Goal: Task Accomplishment & Management: Manage account settings

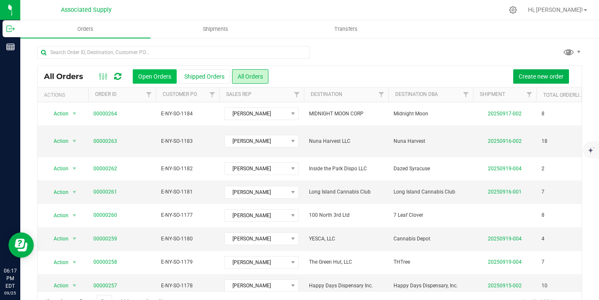
click at [156, 79] on button "Open Orders" at bounding box center [155, 76] width 44 height 14
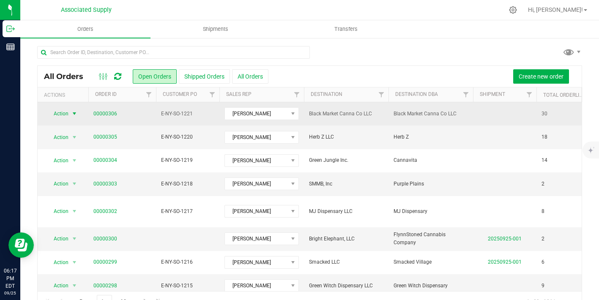
click at [76, 115] on span "select" at bounding box center [74, 113] width 7 height 7
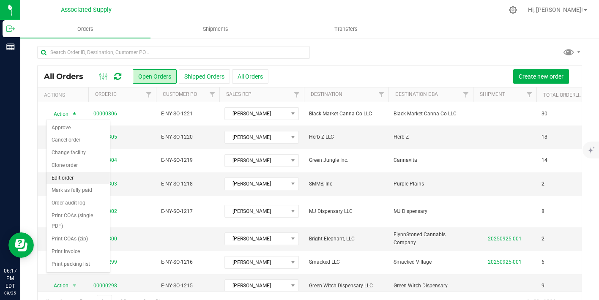
click at [74, 176] on li "Edit order" at bounding box center [77, 178] width 63 height 13
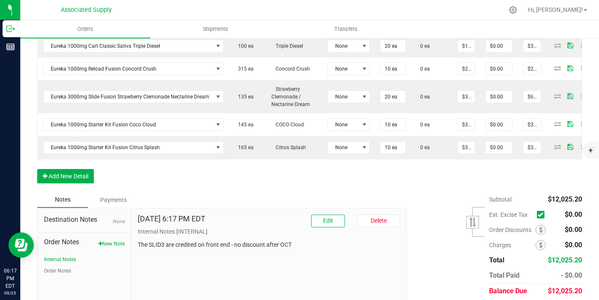
scroll to position [887, 0]
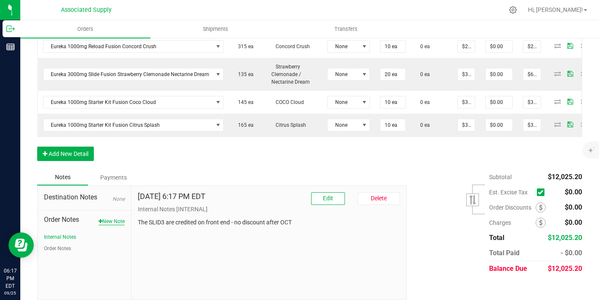
click at [114, 218] on button "New Note" at bounding box center [111, 222] width 26 height 8
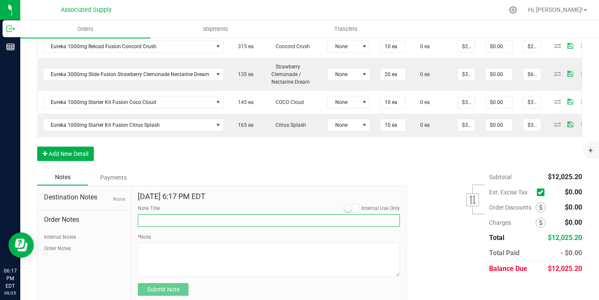
click at [190, 214] on input "Note Title" at bounding box center [269, 220] width 262 height 13
type input "NEW BANKING / WIRE INFO"
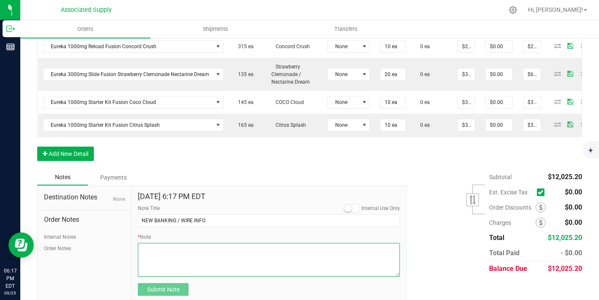
click at [186, 243] on textarea "* Note" at bounding box center [269, 260] width 262 height 34
paste textarea "Bank info for payment. Dime Community bank Routing # [US_BANK_ROUTING_MICR] Acc…"
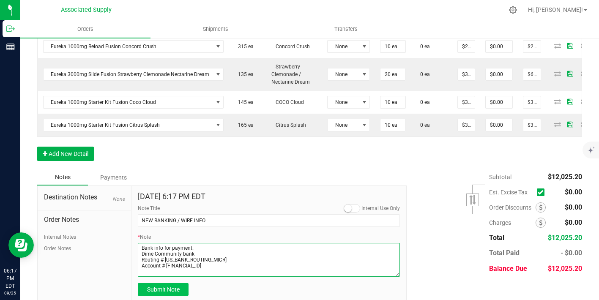
type textarea "Bank info for payment. Dime Community bank Routing # [US_BANK_ROUTING_MICR] Acc…"
click at [172, 286] on span "Submit Note" at bounding box center [163, 289] width 33 height 7
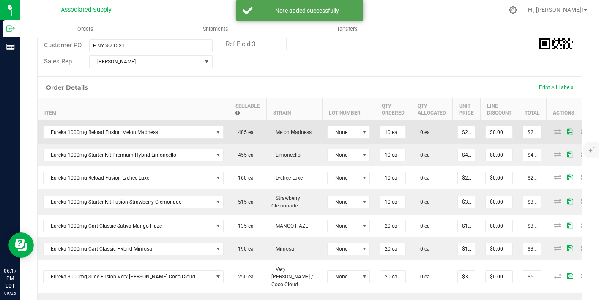
scroll to position [214, 0]
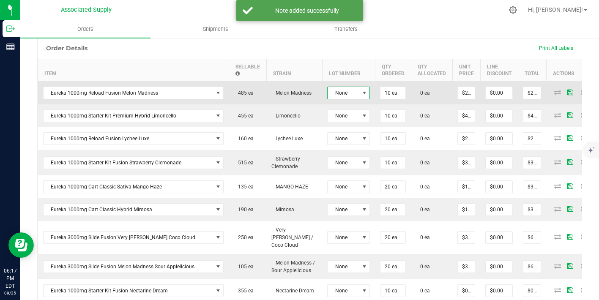
click at [361, 90] on span at bounding box center [364, 93] width 7 height 7
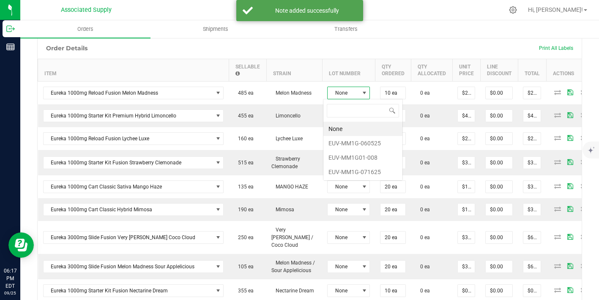
scroll to position [13, 43]
click at [352, 156] on li "EUV-MM1G01-008" at bounding box center [362, 157] width 79 height 14
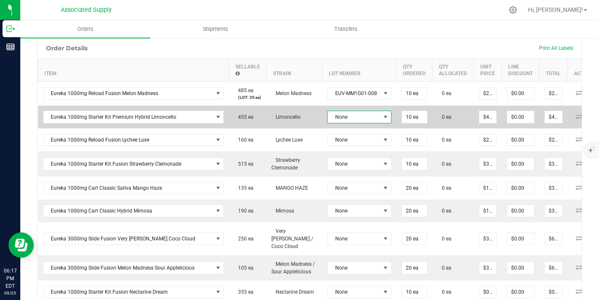
click at [357, 118] on span "None" at bounding box center [354, 117] width 53 height 12
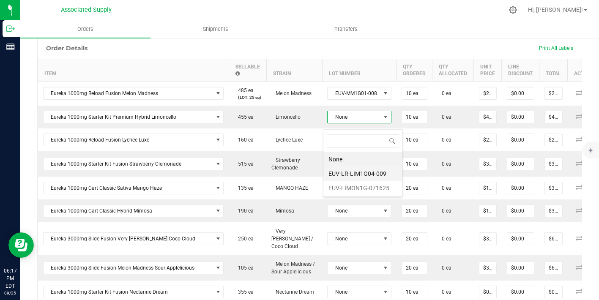
click at [370, 176] on li "EUV-LR-LIM1G04-009" at bounding box center [362, 174] width 79 height 14
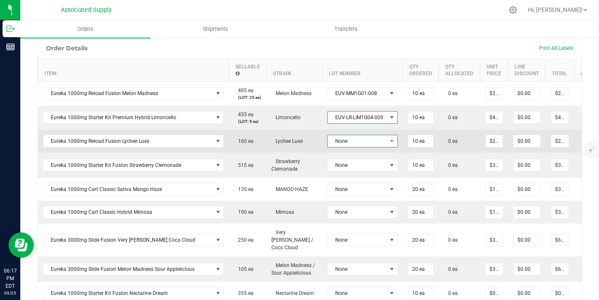
click at [371, 147] on span "None" at bounding box center [357, 141] width 59 height 12
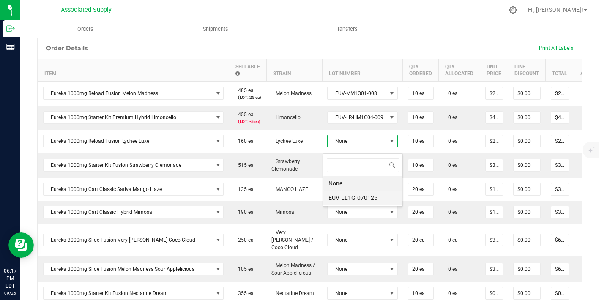
click at [372, 197] on li "EUV-LL1G-070125" at bounding box center [362, 198] width 79 height 14
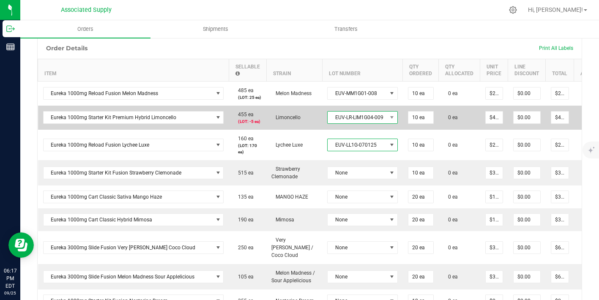
click at [378, 123] on span "EUV-LR-LIM1G04-009" at bounding box center [357, 118] width 59 height 12
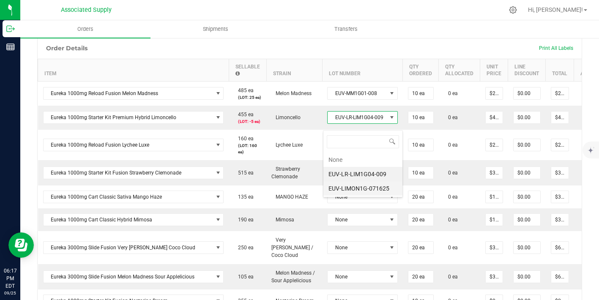
click at [368, 192] on li "EUV-LIMON1G-071625" at bounding box center [362, 188] width 79 height 14
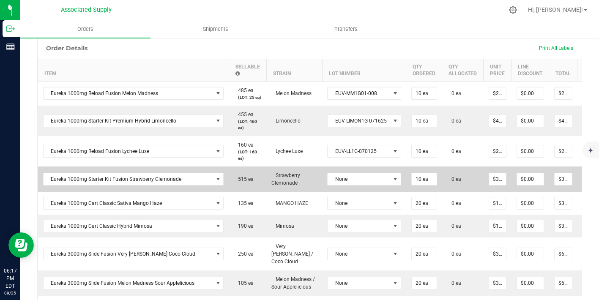
click at [368, 188] on td "None" at bounding box center [364, 179] width 84 height 25
click at [367, 185] on span "None" at bounding box center [359, 179] width 63 height 12
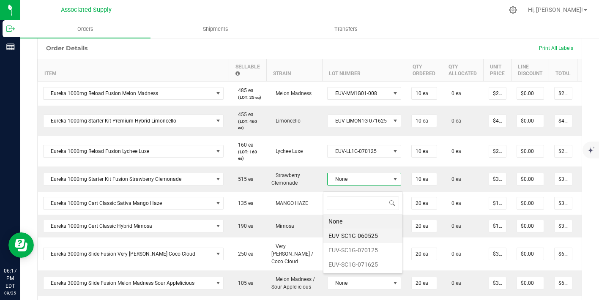
click at [365, 233] on li "EUV-SC1G-060525" at bounding box center [362, 236] width 79 height 14
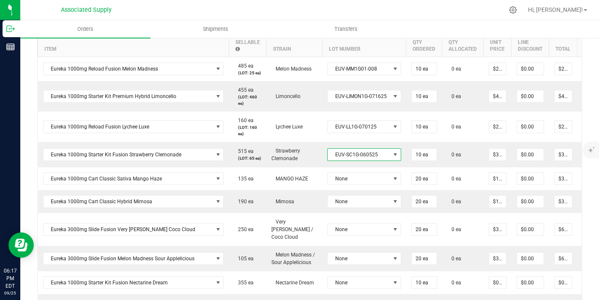
scroll to position [263, 0]
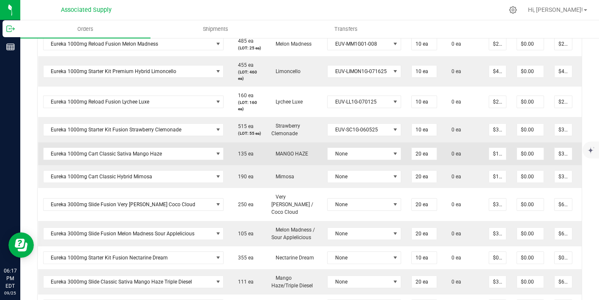
click at [363, 165] on td "None" at bounding box center [364, 153] width 84 height 23
click at [362, 160] on span "None" at bounding box center [359, 154] width 63 height 12
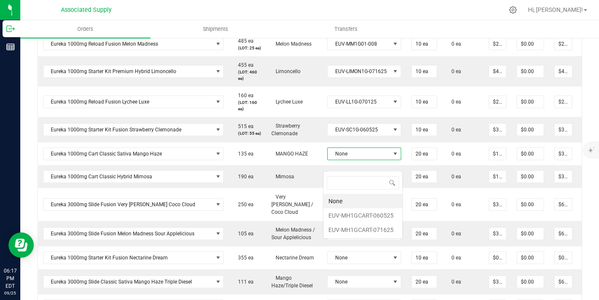
scroll to position [13, 74]
click at [361, 216] on li "EUV-MH1GCART-060525" at bounding box center [362, 215] width 79 height 14
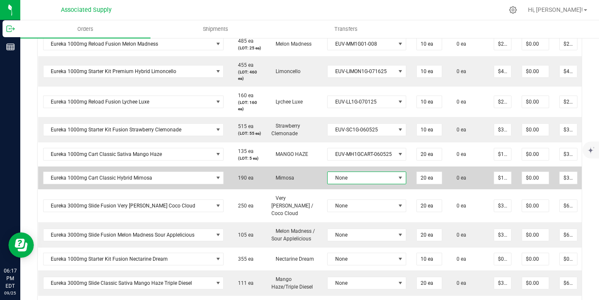
click at [359, 184] on span "None" at bounding box center [362, 178] width 68 height 12
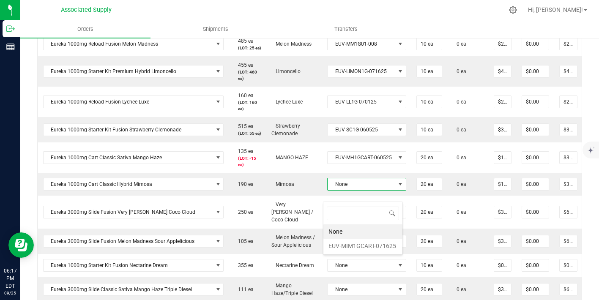
scroll to position [13, 78]
click at [361, 239] on li "EUV-MIM1GCART-071625" at bounding box center [362, 246] width 79 height 14
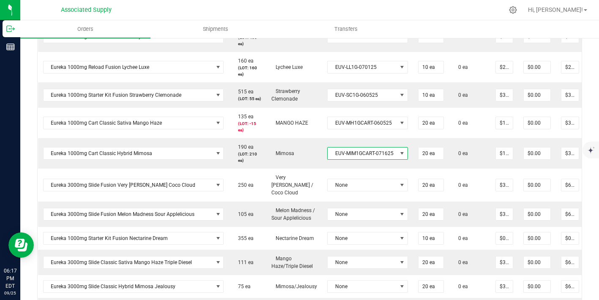
scroll to position [347, 0]
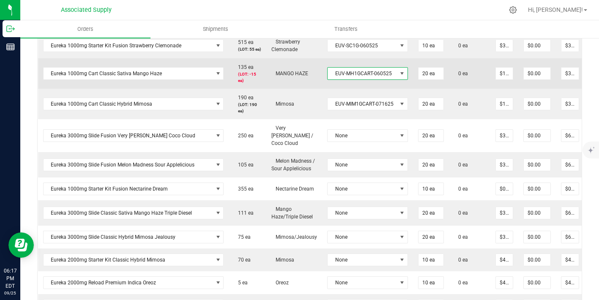
click at [361, 79] on span "EUV-MH1GCART-060525" at bounding box center [362, 74] width 69 height 12
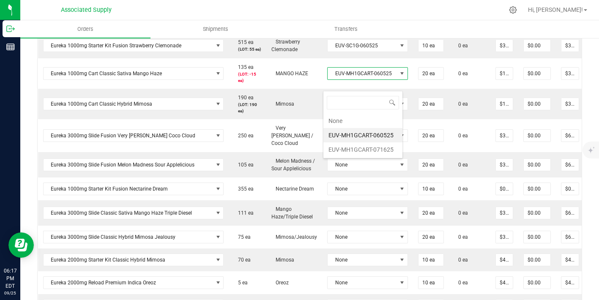
scroll to position [13, 80]
click at [367, 150] on li "EUV-MH1GCART-071625" at bounding box center [362, 149] width 79 height 14
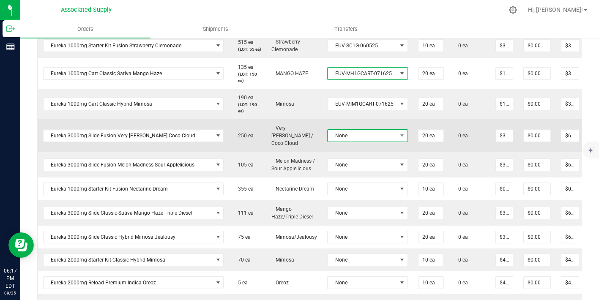
click at [367, 148] on td "None" at bounding box center [367, 135] width 91 height 33
click at [367, 142] on span "None" at bounding box center [362, 136] width 69 height 12
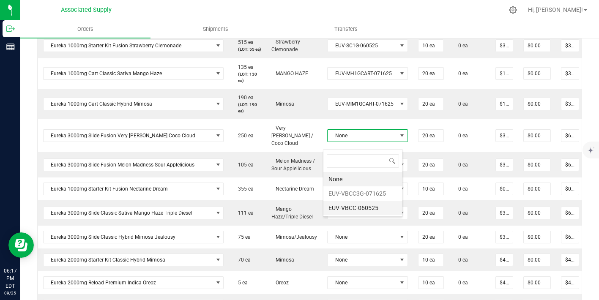
click at [366, 207] on li "EUV-VBCC-060525" at bounding box center [362, 208] width 79 height 14
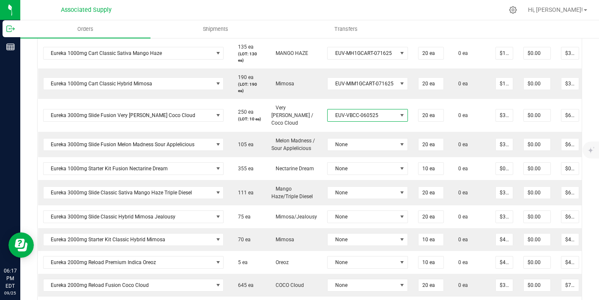
scroll to position [388, 0]
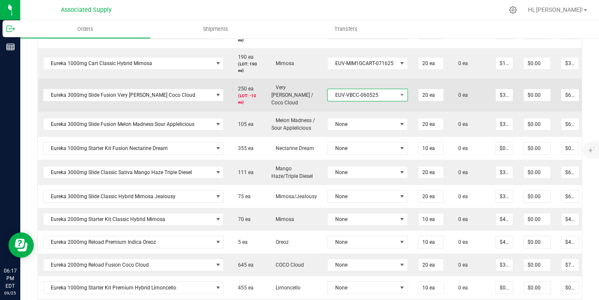
click at [362, 101] on span "EUV-VBCC-060525" at bounding box center [362, 95] width 69 height 12
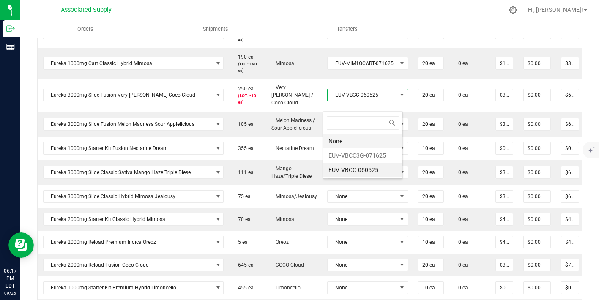
scroll to position [13, 80]
click at [367, 152] on li "EUV-VBCC3G-071625" at bounding box center [362, 155] width 79 height 14
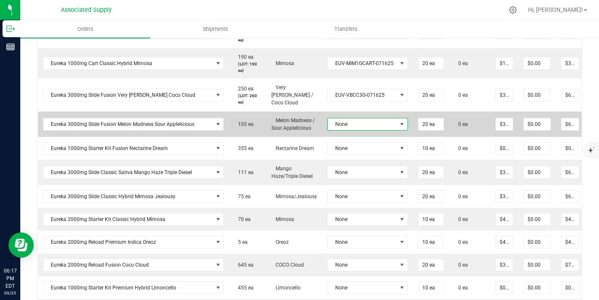
click at [365, 130] on span "None" at bounding box center [362, 124] width 69 height 12
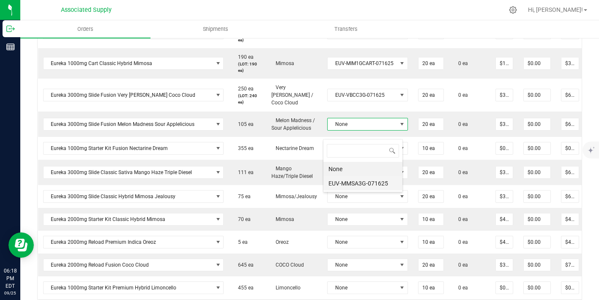
click at [363, 182] on li "EUV-MMSA3G-071625" at bounding box center [362, 183] width 79 height 14
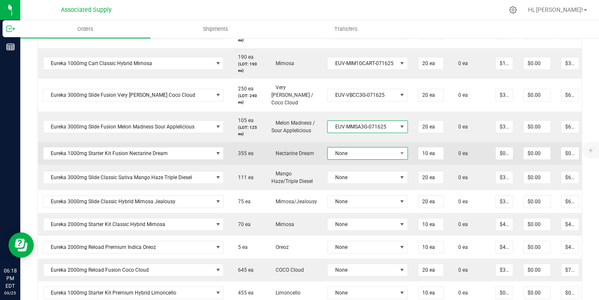
click at [363, 159] on span "None" at bounding box center [362, 153] width 69 height 12
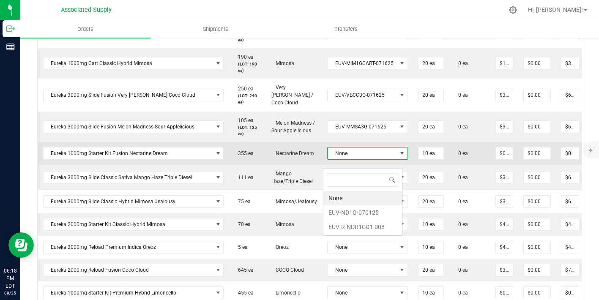
scroll to position [0, 0]
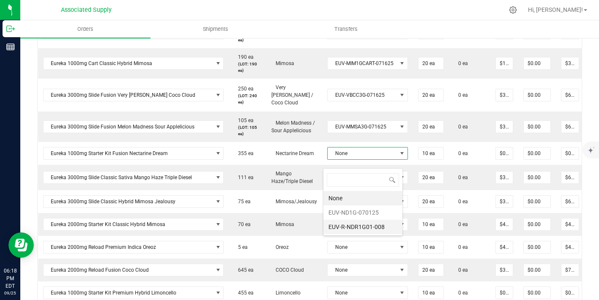
click at [366, 225] on li "EUV-R-NDR1G01-008" at bounding box center [362, 227] width 79 height 14
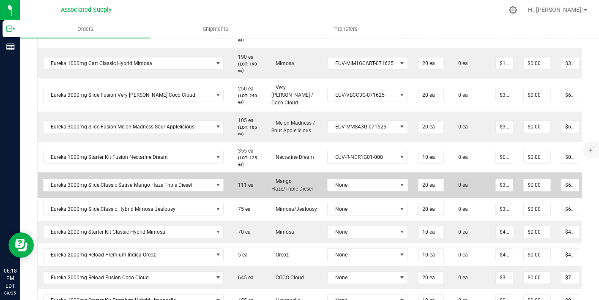
click at [363, 186] on td "None" at bounding box center [367, 184] width 91 height 25
click at [362, 191] on span "None" at bounding box center [362, 185] width 69 height 12
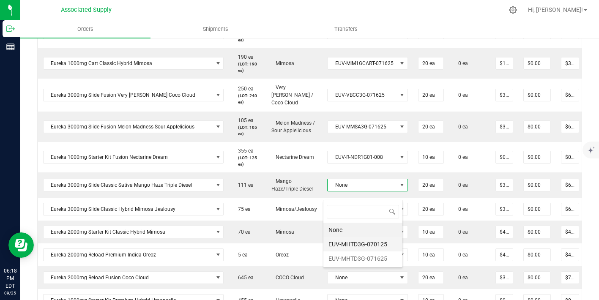
click at [369, 243] on li "EUV-MHTD3G-070125" at bounding box center [362, 244] width 79 height 14
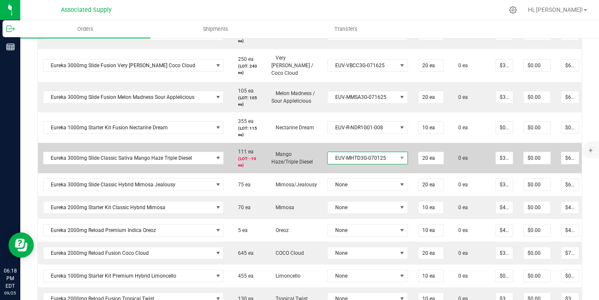
click at [361, 164] on span "EUV-MHTD3G-070125" at bounding box center [362, 158] width 69 height 12
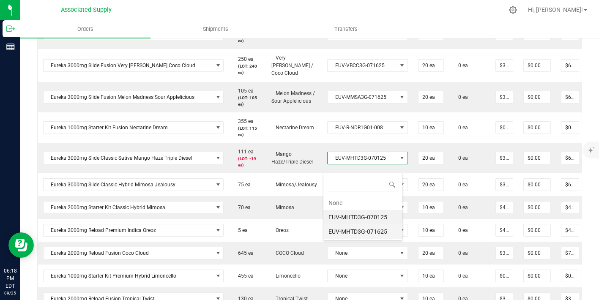
click at [364, 232] on li "EUV-MHTD3G-071625" at bounding box center [362, 231] width 79 height 14
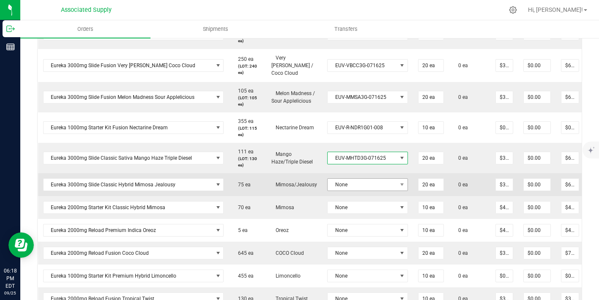
click at [357, 194] on td "None" at bounding box center [367, 184] width 91 height 23
click at [355, 191] on span "None" at bounding box center [362, 185] width 69 height 12
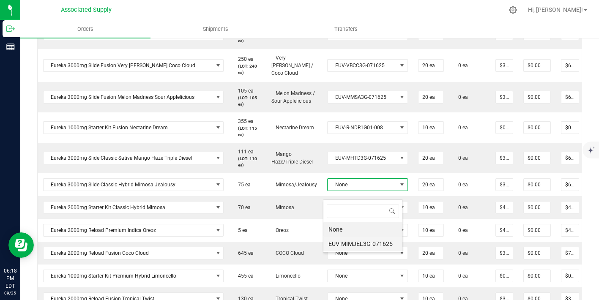
click at [362, 242] on li "EUV-MIMJEL3G-071625" at bounding box center [362, 244] width 79 height 14
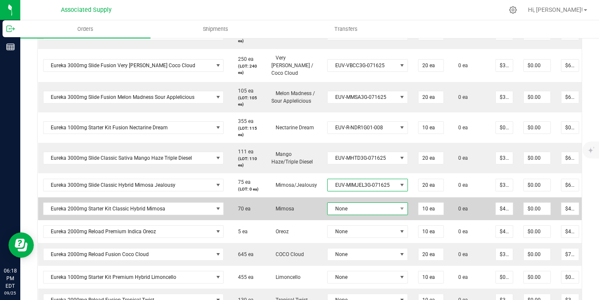
click at [362, 215] on span "None" at bounding box center [362, 209] width 69 height 12
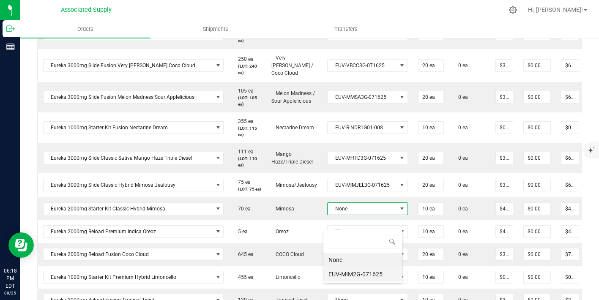
click at [356, 276] on li "EUV-MIM2G-071625" at bounding box center [362, 274] width 79 height 14
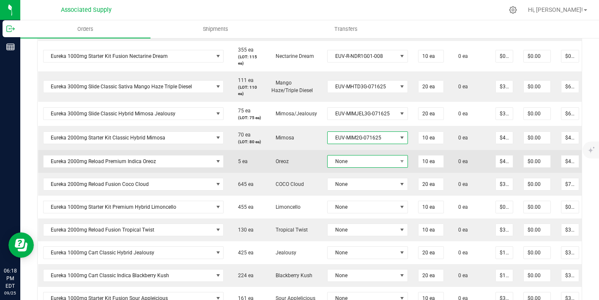
click at [357, 167] on span "None" at bounding box center [362, 162] width 69 height 12
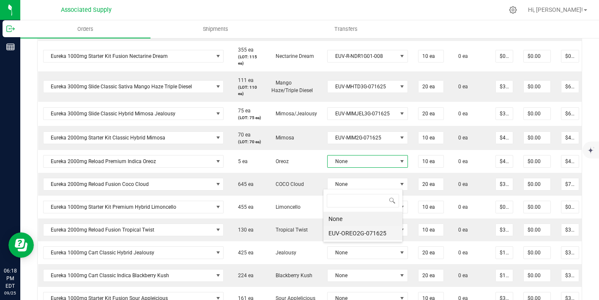
click at [361, 237] on li "EUV-OREO2G-071625" at bounding box center [362, 233] width 79 height 14
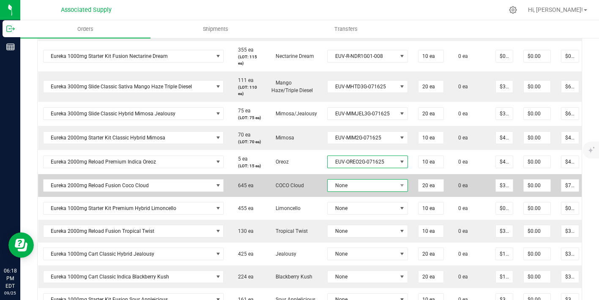
click at [359, 191] on span "None" at bounding box center [362, 186] width 69 height 12
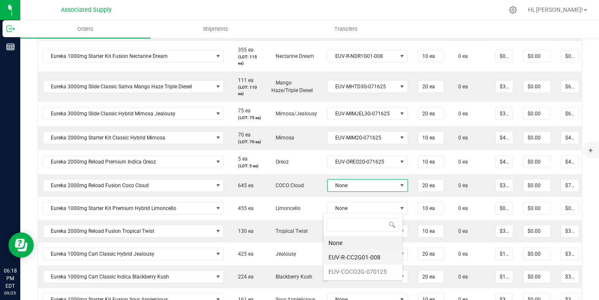
click at [361, 257] on li "EUV-R-CC2G01-008" at bounding box center [362, 257] width 79 height 14
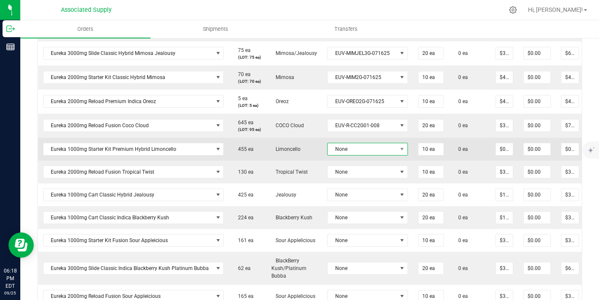
click at [366, 155] on span "None" at bounding box center [362, 149] width 69 height 12
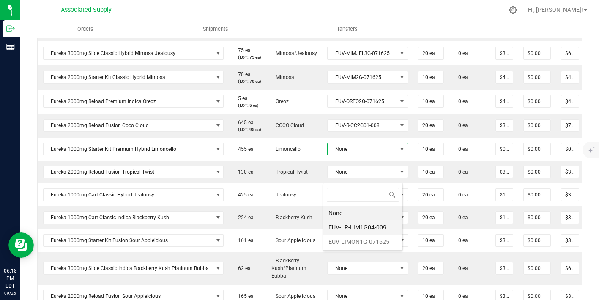
click at [366, 229] on li "EUV-LR-LIM1G04-009" at bounding box center [362, 227] width 79 height 14
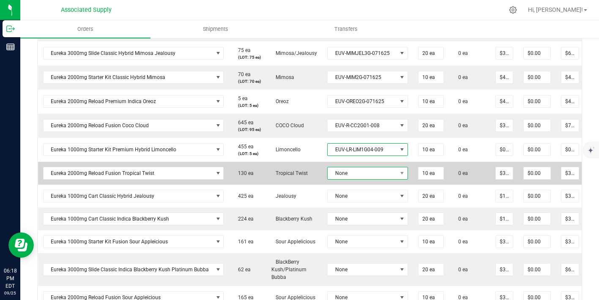
click at [365, 179] on span "None" at bounding box center [362, 173] width 69 height 12
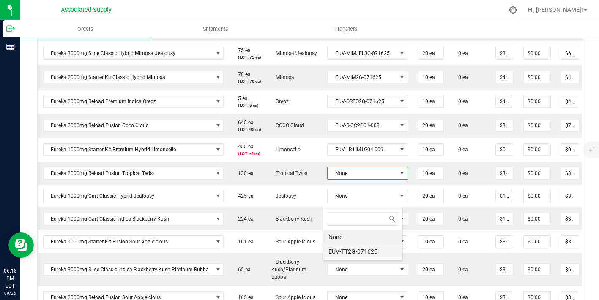
click at [366, 252] on li "EUV-TT2G-071625" at bounding box center [362, 251] width 79 height 14
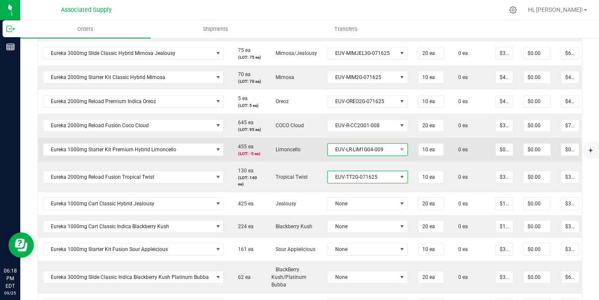
click at [363, 156] on span "EUV-LR-LIM1G04-009" at bounding box center [362, 150] width 69 height 12
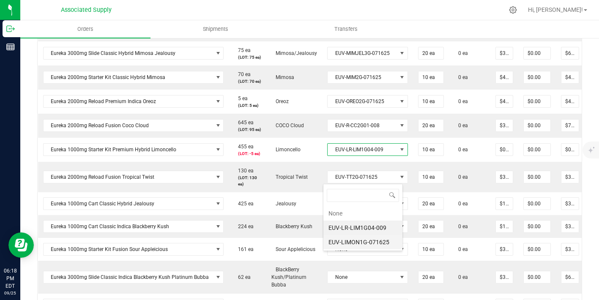
click at [365, 242] on li "EUV-LIMON1G-071625" at bounding box center [362, 242] width 79 height 14
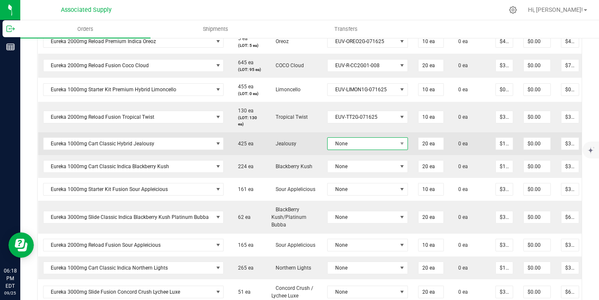
click at [361, 150] on span "None" at bounding box center [362, 144] width 69 height 12
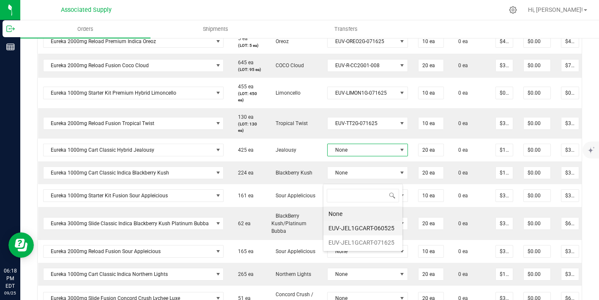
click at [365, 232] on li "EUV-JEL1GCART-060525" at bounding box center [362, 228] width 79 height 14
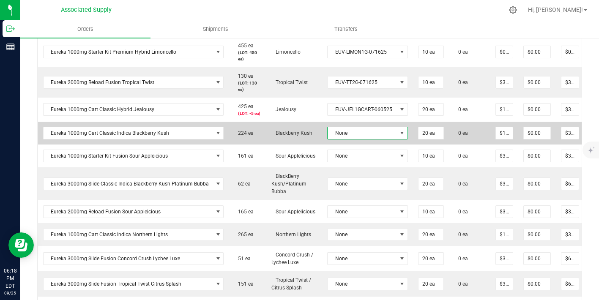
click at [359, 139] on span "None" at bounding box center [367, 133] width 81 height 13
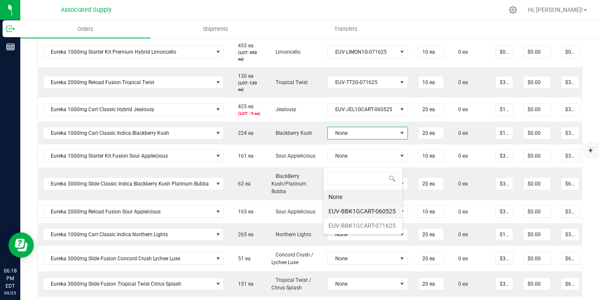
click at [367, 216] on li "EUV-BBK1GCART-060525" at bounding box center [362, 211] width 79 height 14
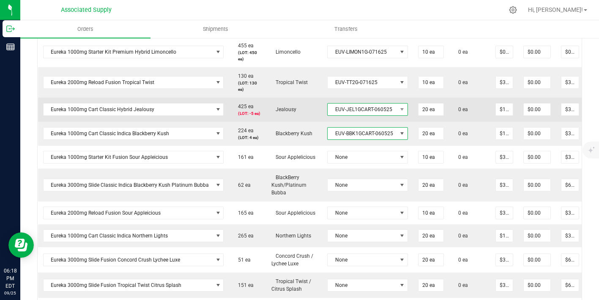
click at [370, 115] on span "EUV-JEL1GCART-060525" at bounding box center [362, 110] width 69 height 12
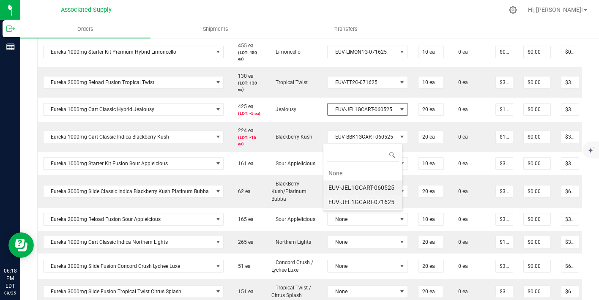
click at [375, 201] on li "EUV-JEL1GCART-071625" at bounding box center [362, 202] width 79 height 14
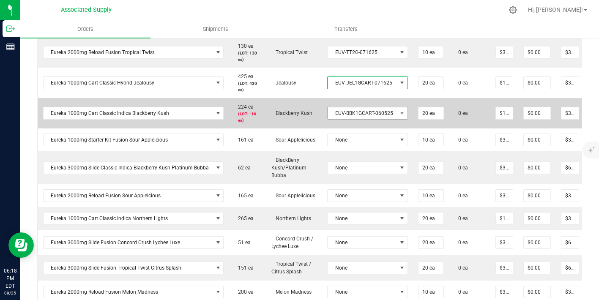
click at [373, 128] on td "EUV-BBK1GCART-060525" at bounding box center [367, 113] width 91 height 30
click at [376, 119] on span "EUV-BBK1GCART-060525" at bounding box center [362, 113] width 69 height 12
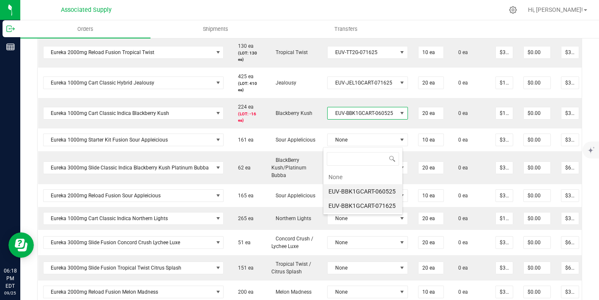
click at [371, 208] on li "EUV-BBK1GCART-071625" at bounding box center [362, 206] width 79 height 14
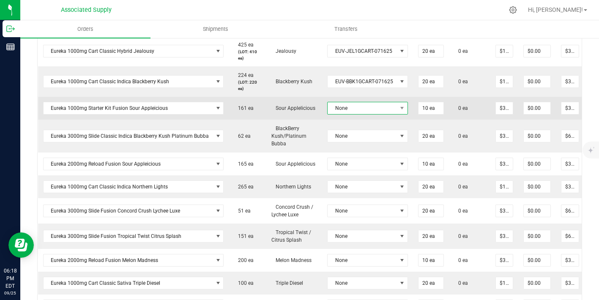
click at [356, 114] on span "None" at bounding box center [362, 108] width 69 height 12
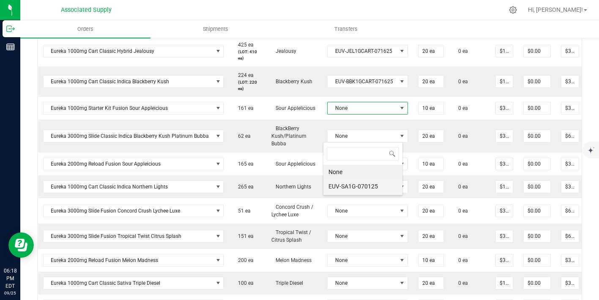
click at [358, 189] on li "EUV-SA1G-070125" at bounding box center [362, 186] width 79 height 14
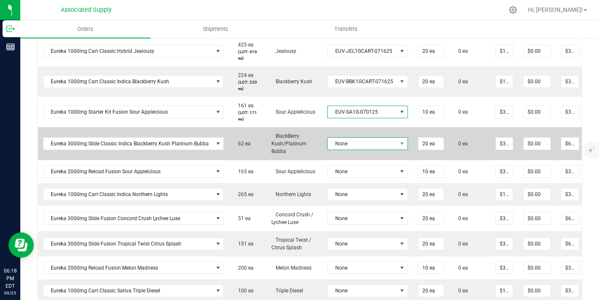
click at [357, 150] on span "None" at bounding box center [362, 144] width 69 height 12
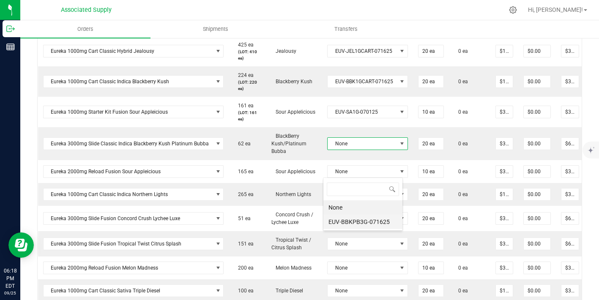
click at [361, 220] on li "EUV-BBKPB3G-071625" at bounding box center [362, 222] width 79 height 14
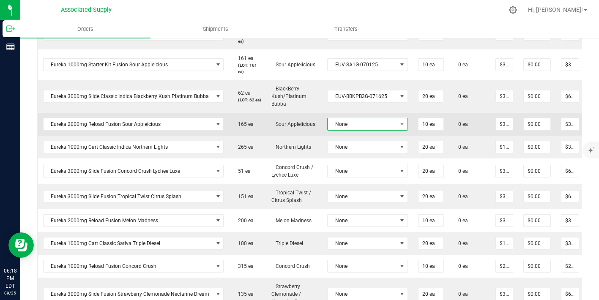
click at [362, 130] on span "None" at bounding box center [362, 124] width 69 height 12
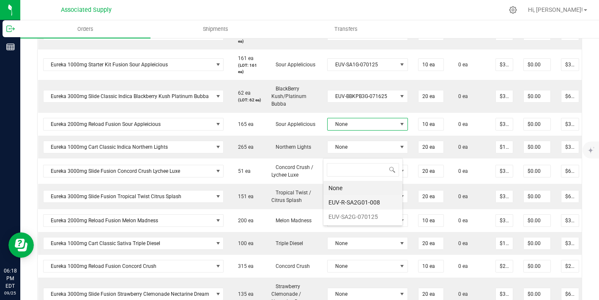
click at [370, 200] on li "EUV-R-SA2G01-008" at bounding box center [362, 202] width 79 height 14
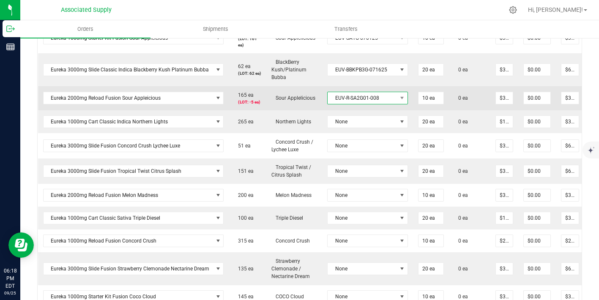
click at [354, 104] on span "EUV-R-SA2G01-008" at bounding box center [362, 98] width 69 height 12
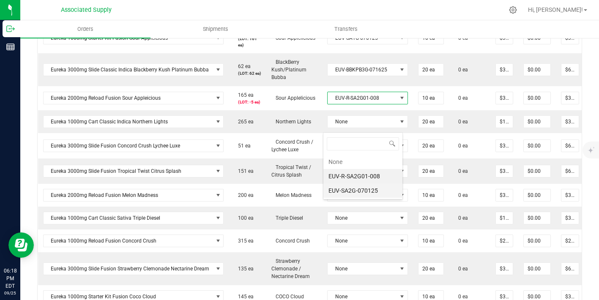
click at [362, 188] on li "EUV-SA2G-070125" at bounding box center [362, 190] width 79 height 14
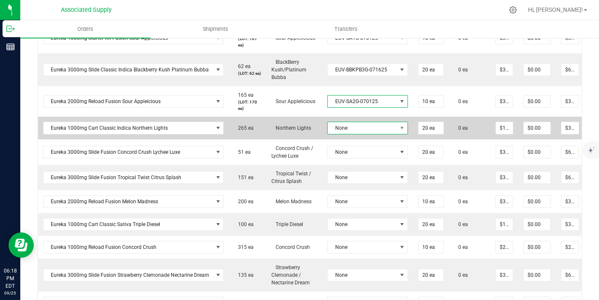
click at [354, 134] on span "None" at bounding box center [362, 128] width 69 height 12
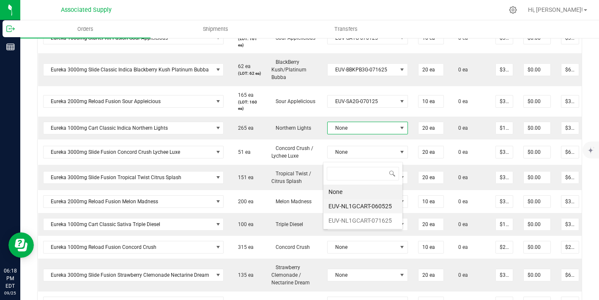
click at [359, 207] on li "EUV-NL1GCART-060525" at bounding box center [362, 206] width 79 height 14
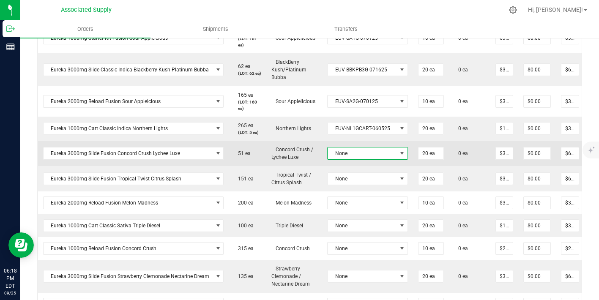
click at [357, 159] on span "None" at bounding box center [362, 153] width 69 height 12
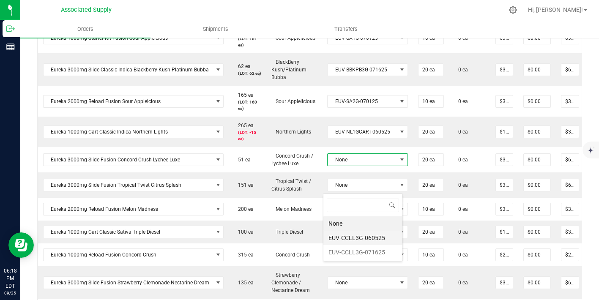
click at [370, 243] on li "EUV-CCLL3G-060525" at bounding box center [362, 238] width 79 height 14
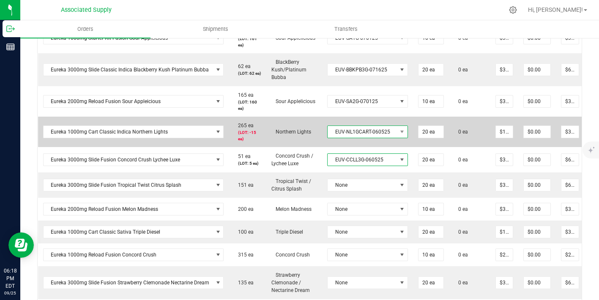
click at [366, 138] on span "EUV-NL1GCART-060525" at bounding box center [362, 132] width 69 height 12
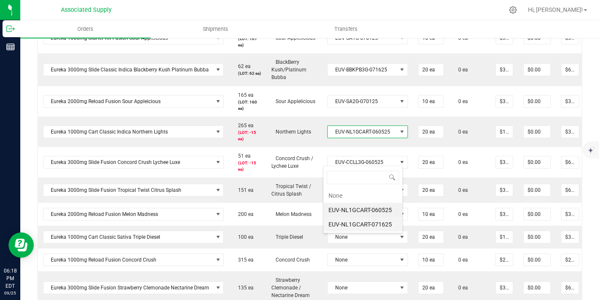
click at [367, 223] on li "EUV-NL1GCART-071625" at bounding box center [362, 224] width 79 height 14
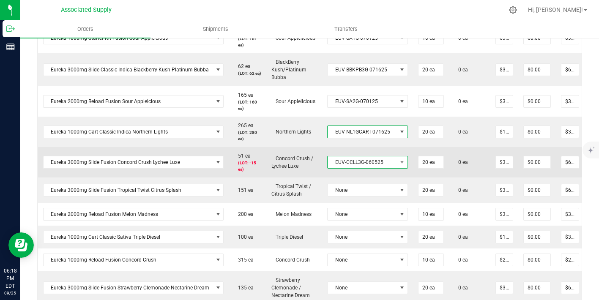
click at [367, 168] on span "EUV-CCLL3G-060525" at bounding box center [362, 162] width 69 height 12
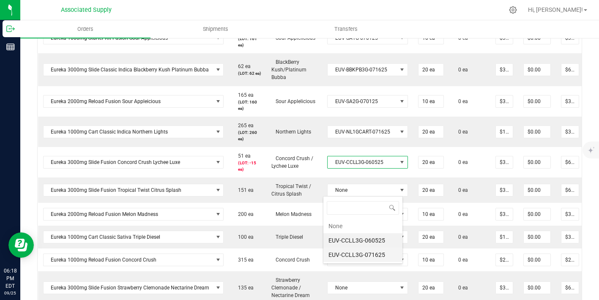
click at [371, 256] on li "EUV-CCLL3G-071625" at bounding box center [362, 255] width 79 height 14
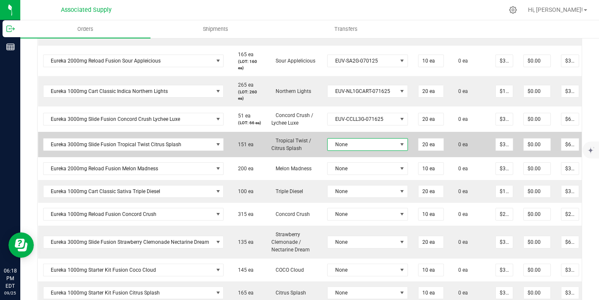
click at [349, 150] on span "None" at bounding box center [362, 145] width 69 height 12
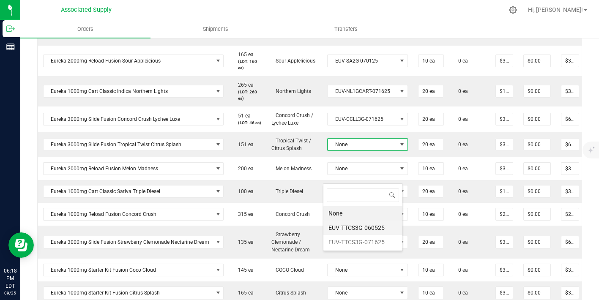
click at [363, 221] on li "EUV-TTCS3G-060525" at bounding box center [362, 228] width 79 height 14
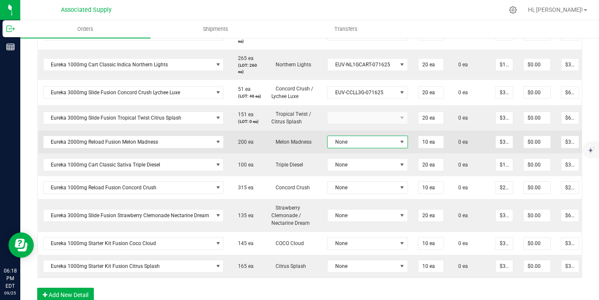
click at [356, 148] on span "None" at bounding box center [362, 142] width 69 height 12
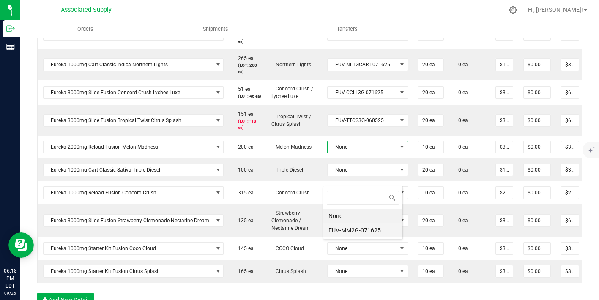
click at [360, 232] on li "EUV-MM2G-071625" at bounding box center [362, 230] width 79 height 14
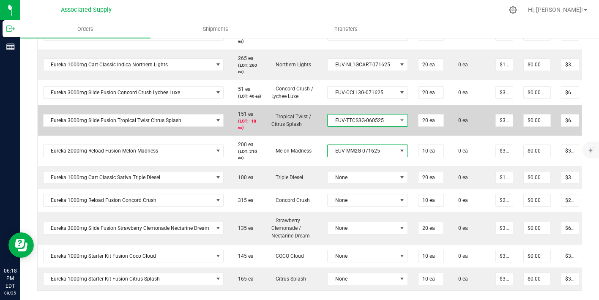
click at [368, 126] on span "EUV-TTCS3G-060525" at bounding box center [362, 121] width 69 height 12
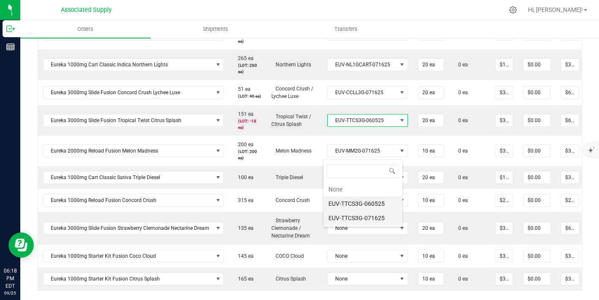
click at [376, 213] on li "EUV-TTCS3G-071625" at bounding box center [362, 218] width 79 height 14
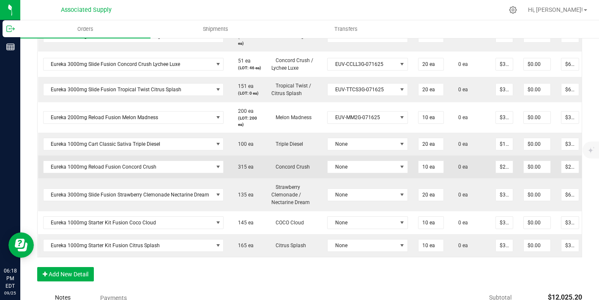
click at [371, 178] on td "None" at bounding box center [367, 167] width 91 height 23
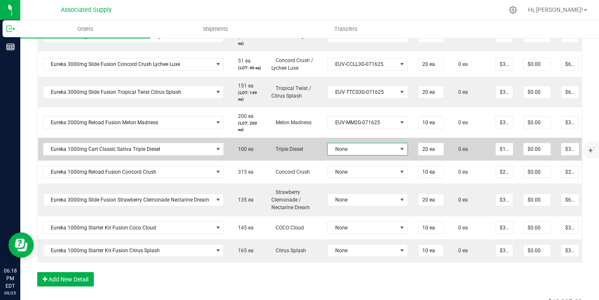
click at [370, 155] on span "None" at bounding box center [362, 149] width 69 height 12
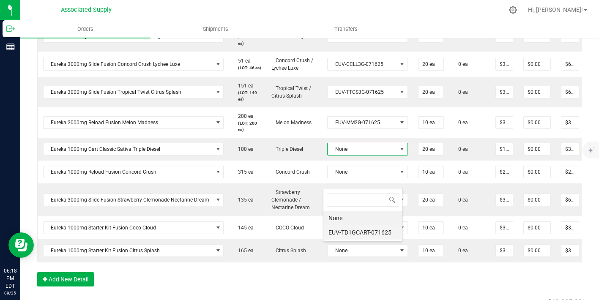
click at [363, 229] on li "EUV-TD1GCART-071625" at bounding box center [362, 232] width 79 height 14
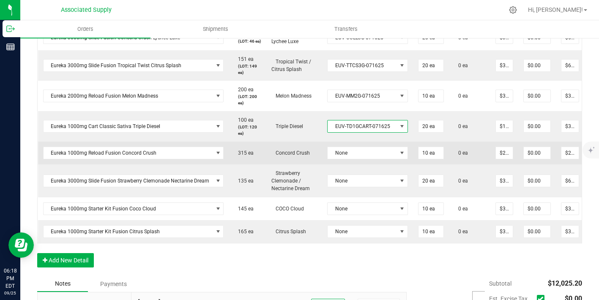
click at [364, 164] on td "None" at bounding box center [367, 153] width 91 height 23
click at [363, 159] on span "None" at bounding box center [362, 153] width 69 height 12
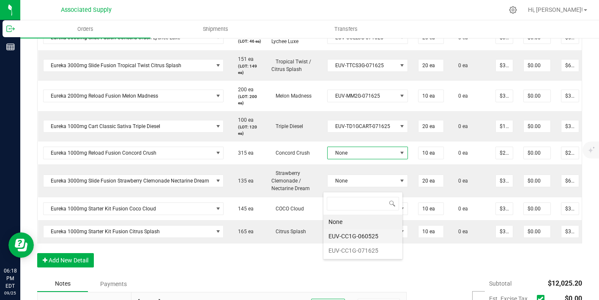
click at [369, 232] on li "EUV-CC1G-060525" at bounding box center [362, 236] width 79 height 14
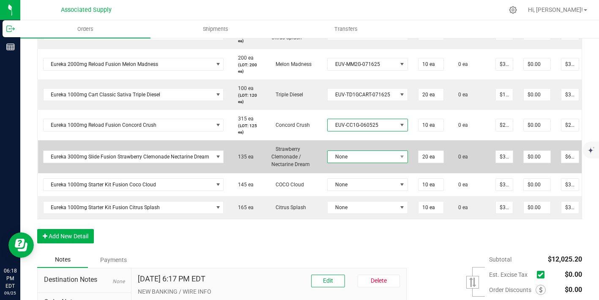
click at [369, 163] on span "None" at bounding box center [362, 157] width 69 height 12
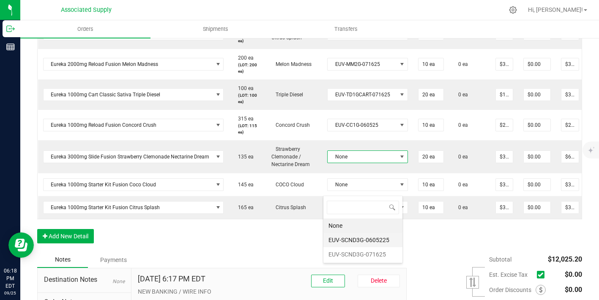
click at [367, 235] on li "EUV-SCND3G-0605225" at bounding box center [362, 240] width 79 height 14
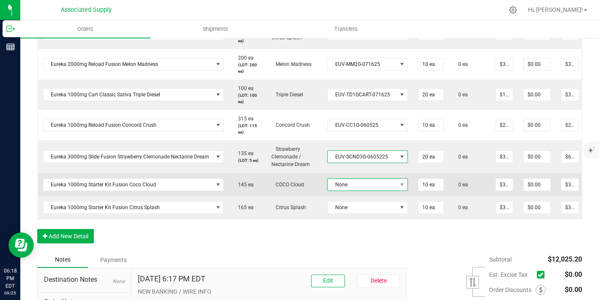
click at [368, 191] on span "None" at bounding box center [362, 185] width 69 height 12
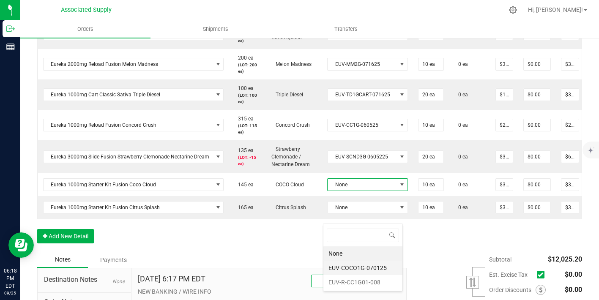
click at [369, 268] on li "EUV-COCO1G-070125" at bounding box center [362, 268] width 79 height 14
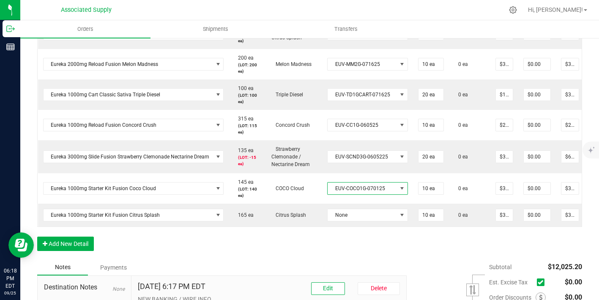
click at [368, 194] on span "EUV-COCO1G-070125" at bounding box center [362, 189] width 69 height 12
click at [369, 282] on li "EUV-R-CC1G01-008" at bounding box center [362, 286] width 79 height 14
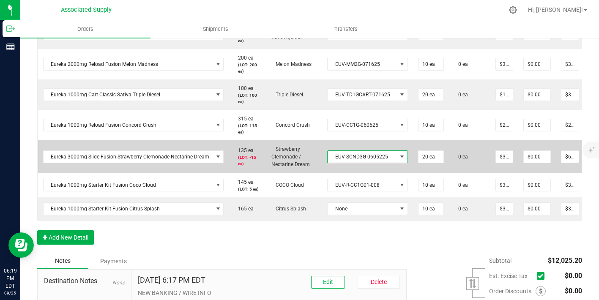
click at [355, 163] on span "EUV-SCND3G-0605225" at bounding box center [362, 157] width 69 height 12
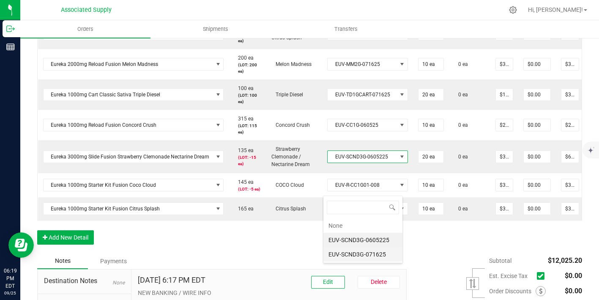
click at [359, 254] on li "EUV-SCND3G-071625" at bounding box center [362, 254] width 79 height 14
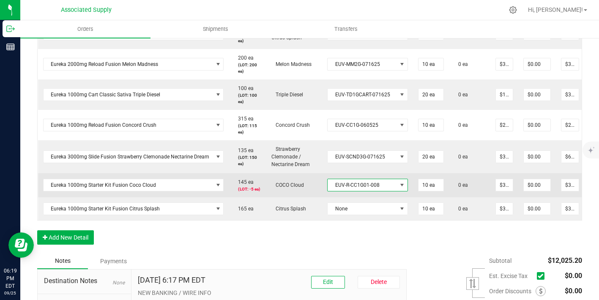
click at [359, 191] on span "EUV-R-CC1G01-008" at bounding box center [362, 185] width 69 height 12
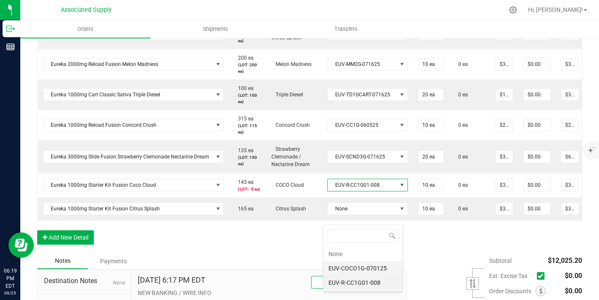
click at [358, 262] on li "EUV-COCO1G-070125" at bounding box center [362, 268] width 79 height 14
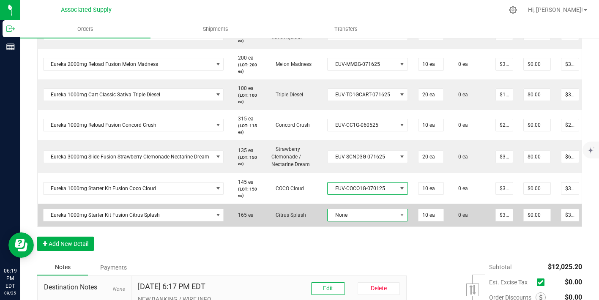
click at [356, 221] on span "None" at bounding box center [362, 215] width 69 height 12
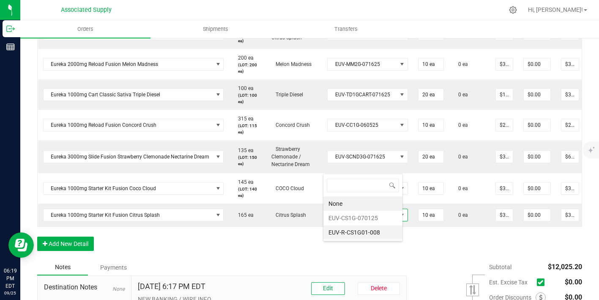
click at [364, 220] on li "EUV-CS1G-070125" at bounding box center [362, 218] width 79 height 14
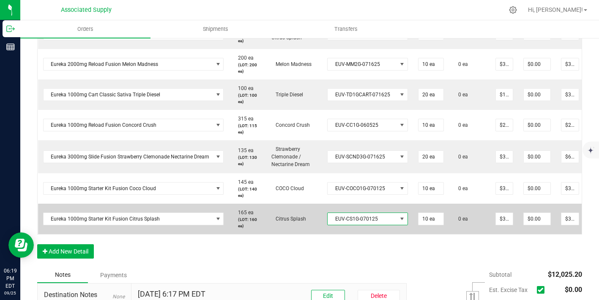
click at [365, 225] on span "EUV-CS1G-070125" at bounding box center [362, 219] width 69 height 12
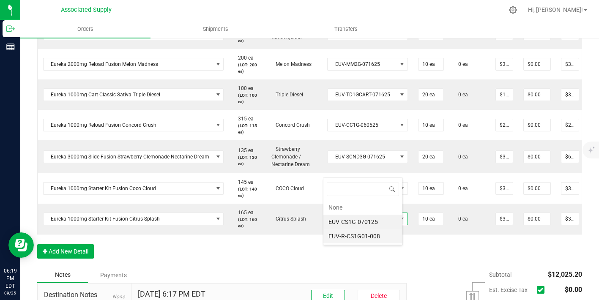
click at [368, 239] on li "EUV-R-CS1G01-008" at bounding box center [362, 236] width 79 height 14
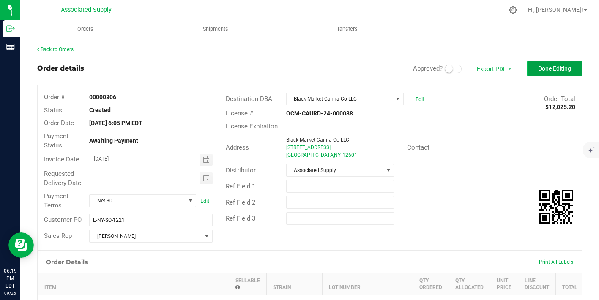
click at [544, 68] on span "Done Editing" at bounding box center [554, 68] width 33 height 7
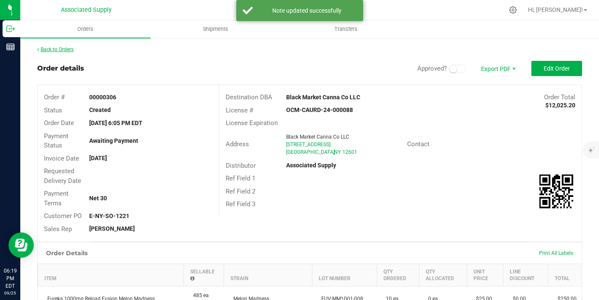
click at [63, 49] on link "Back to Orders" at bounding box center [55, 49] width 36 height 6
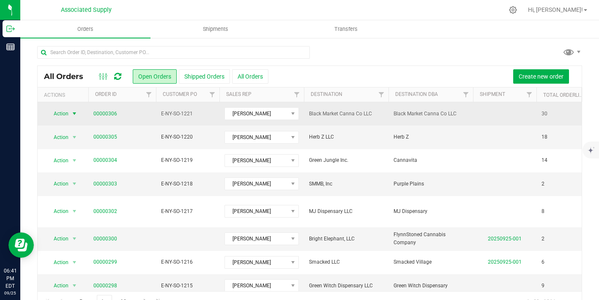
click at [75, 115] on span "select" at bounding box center [74, 113] width 7 height 7
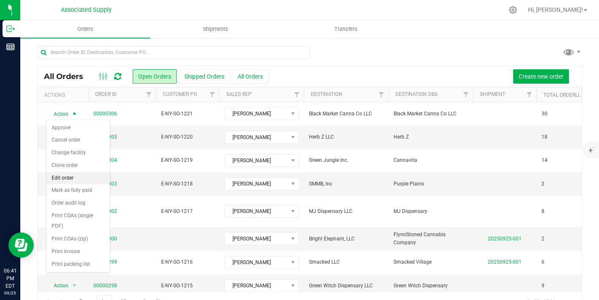
click at [76, 179] on li "Edit order" at bounding box center [77, 178] width 63 height 13
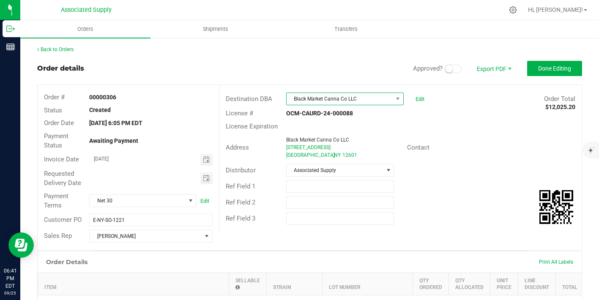
click at [361, 100] on span "Black Market Canna Co LLC" at bounding box center [340, 99] width 106 height 12
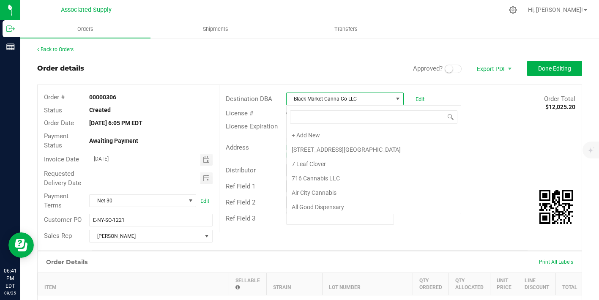
scroll to position [232, 0]
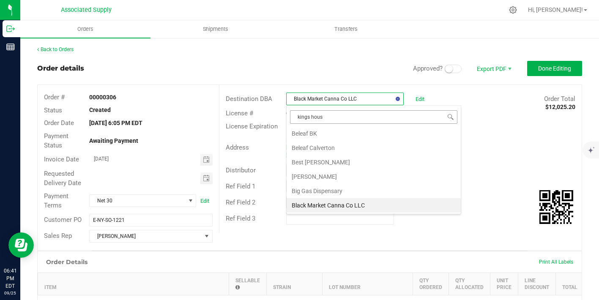
type input "[GEOGRAPHIC_DATA]"
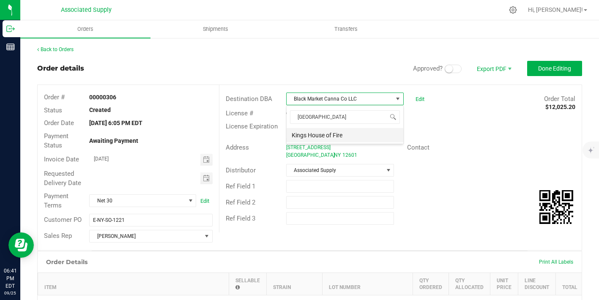
click at [350, 129] on li "Kings House of Fire" at bounding box center [345, 135] width 117 height 14
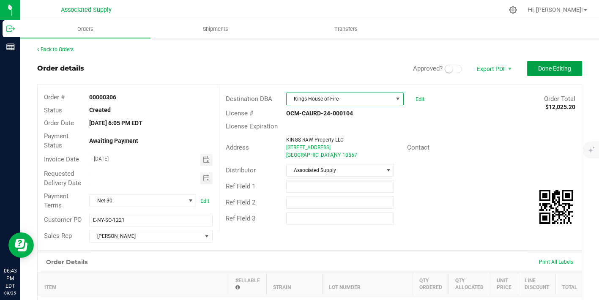
click at [557, 69] on span "Done Editing" at bounding box center [554, 68] width 33 height 7
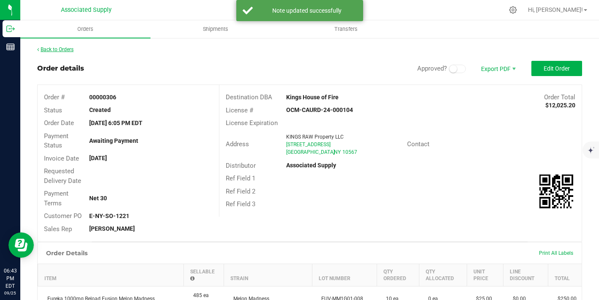
click at [62, 49] on link "Back to Orders" at bounding box center [55, 49] width 36 height 6
